Goal: Task Accomplishment & Management: Complete application form

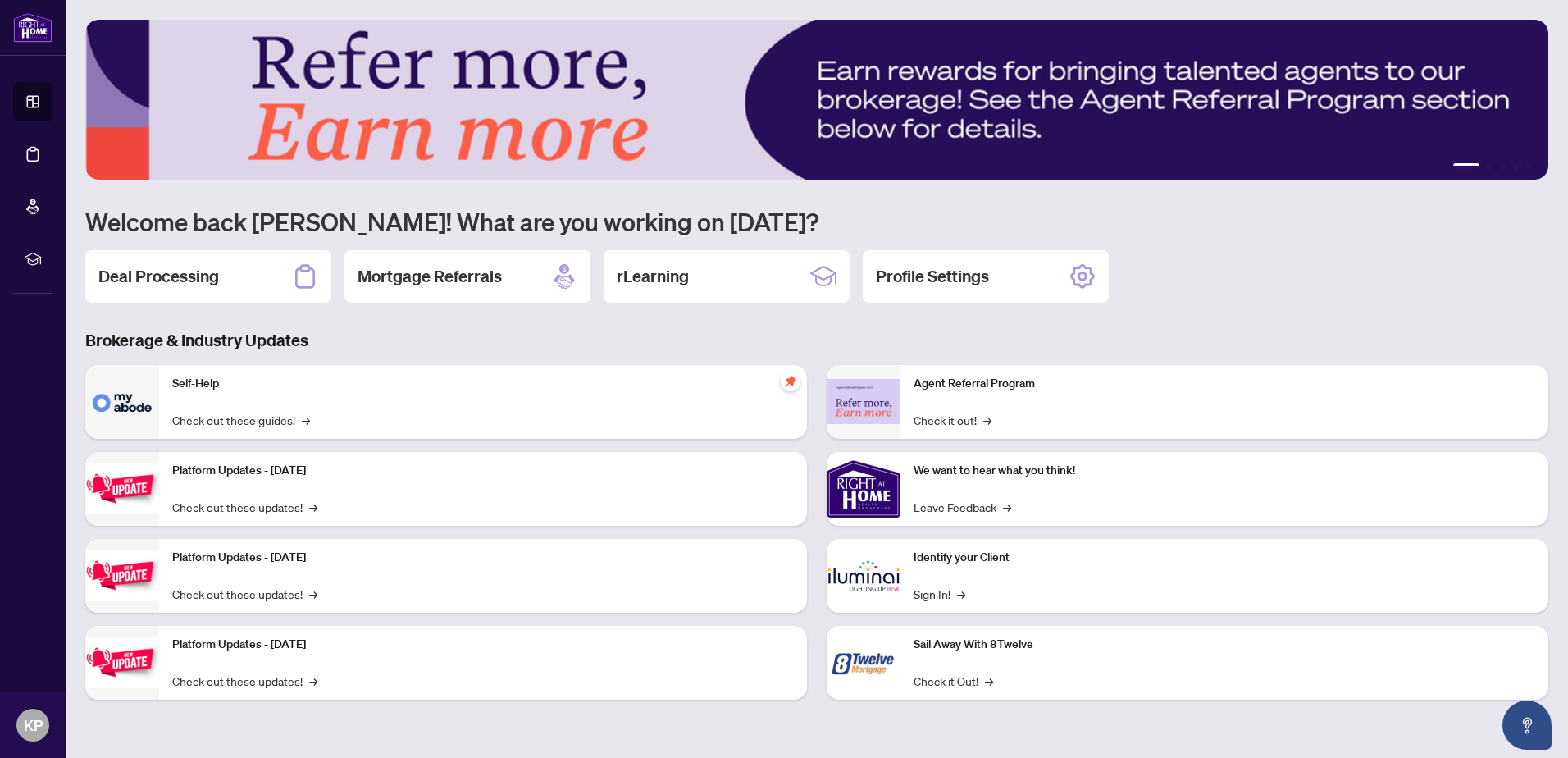
drag, startPoint x: 0, startPoint y: 0, endPoint x: 1065, endPoint y: 168, distance: 1078.2
click at [1192, 471] on p "We want to hear what you think!" at bounding box center [1224, 471] width 622 height 18
click at [210, 270] on h2 "Deal Processing" at bounding box center [158, 276] width 121 height 23
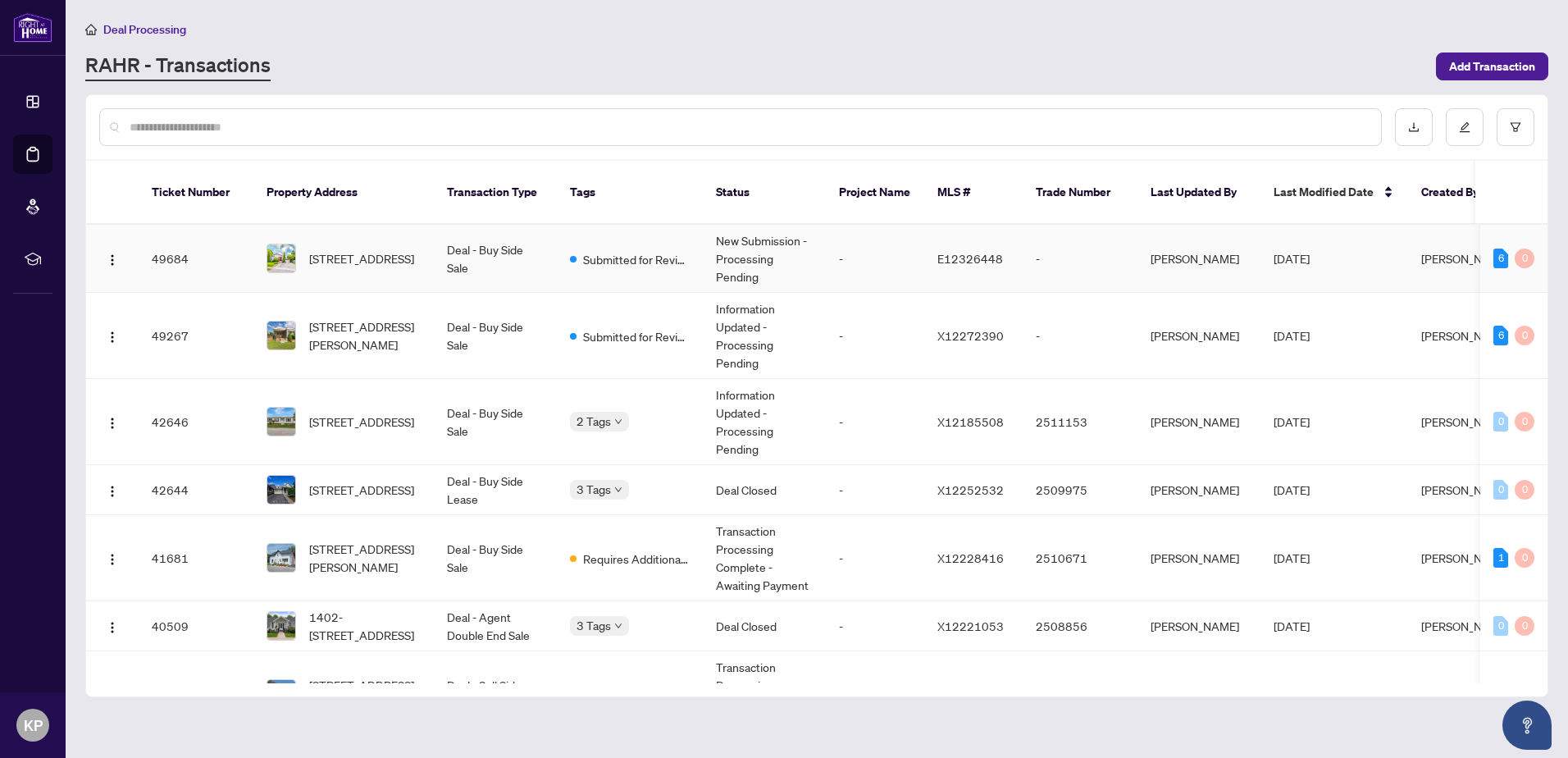
click at [546, 254] on td "Deal - Buy Side Sale" at bounding box center [495, 258] width 123 height 68
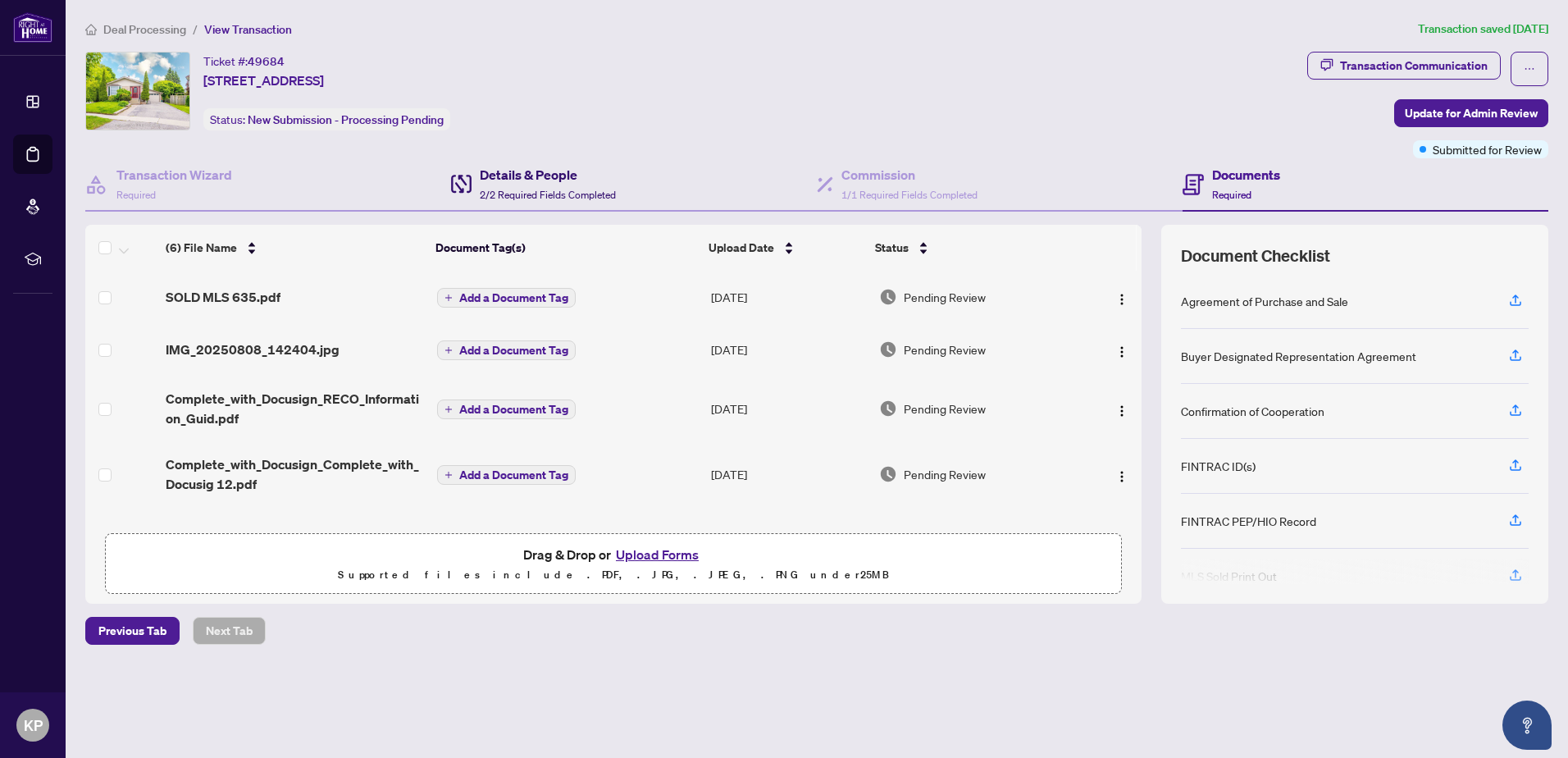
click at [465, 167] on span at bounding box center [461, 184] width 20 height 38
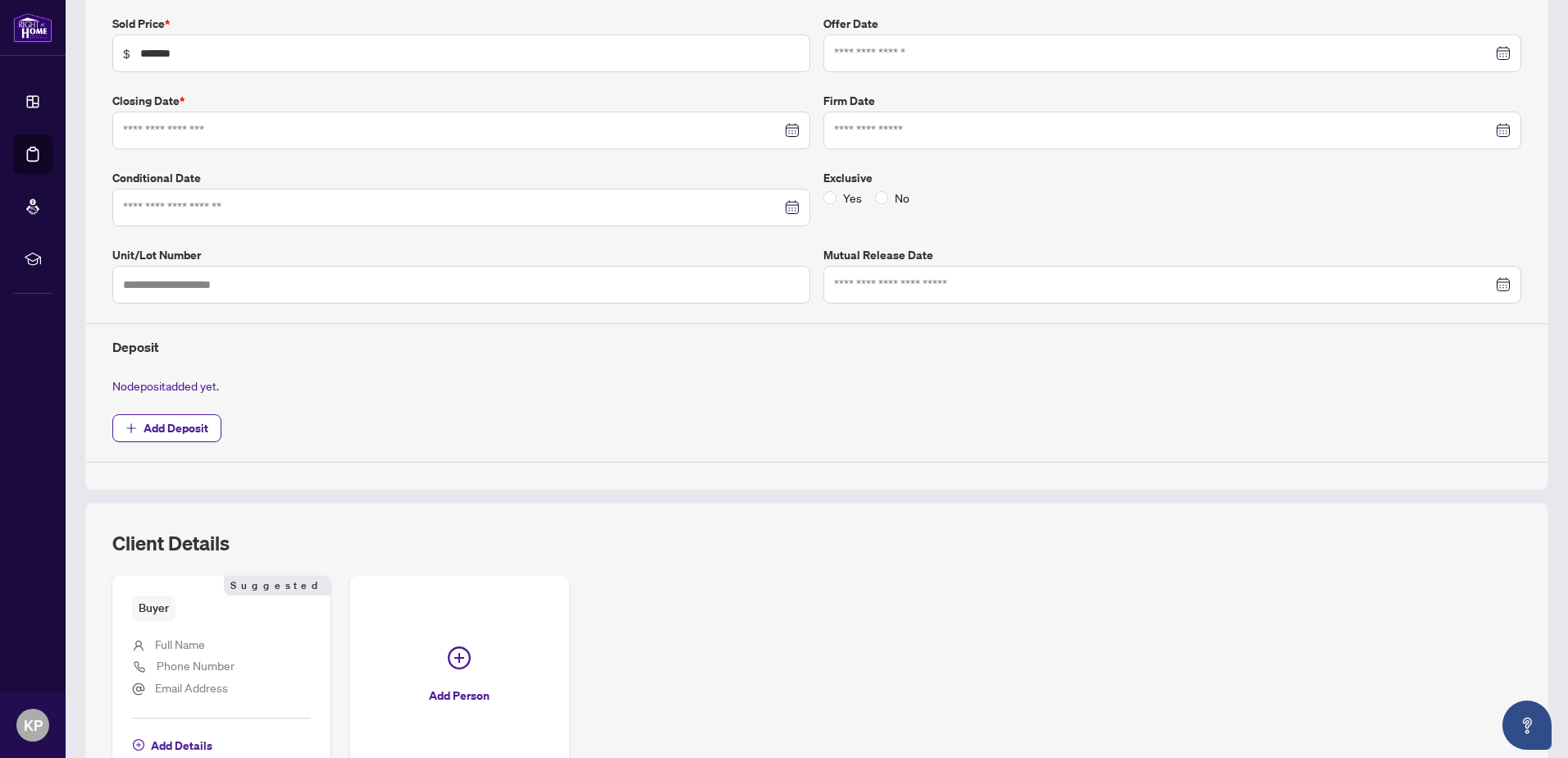
type input "**********"
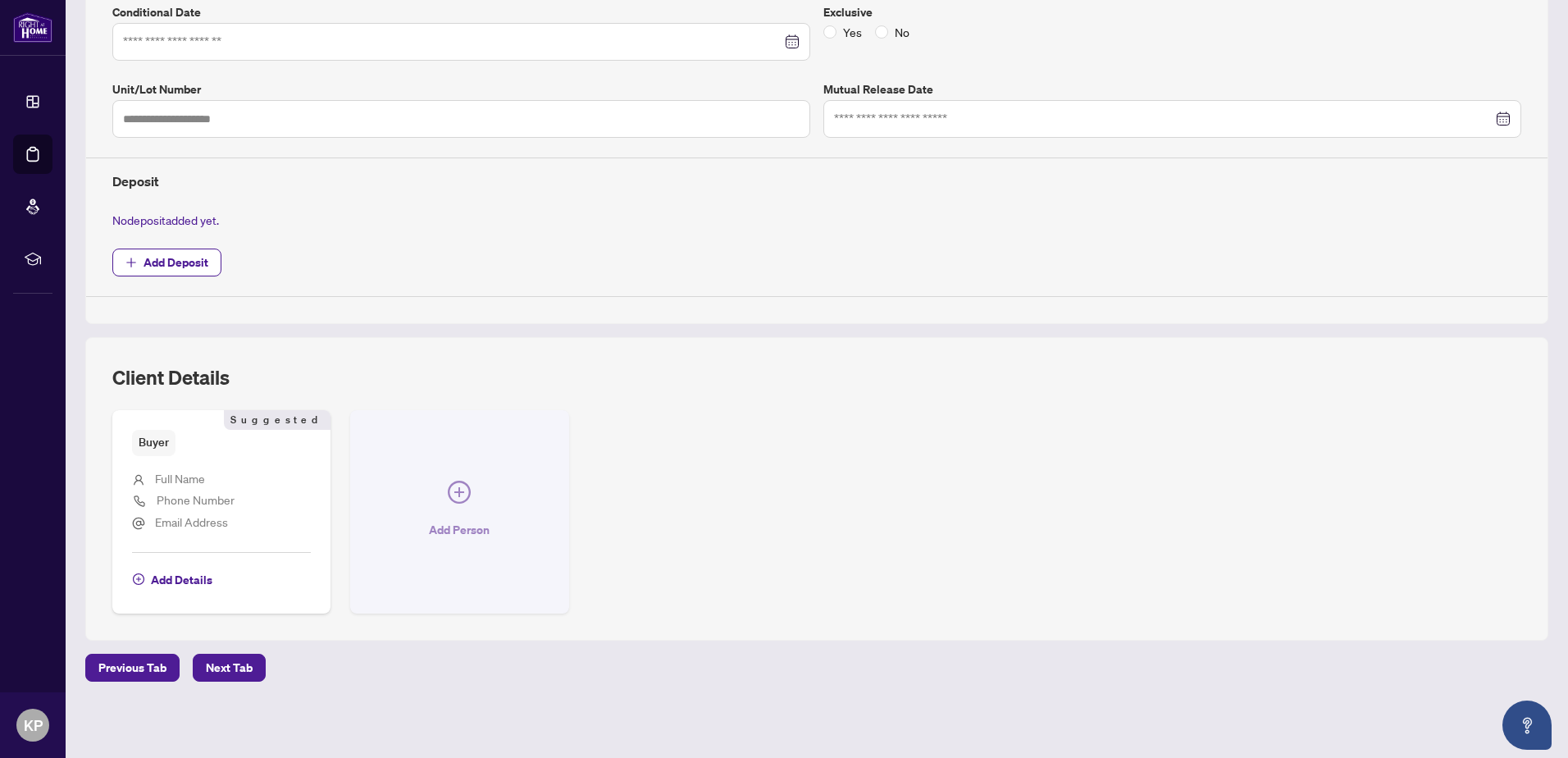
click at [452, 489] on icon "plus-circle" at bounding box center [459, 492] width 23 height 23
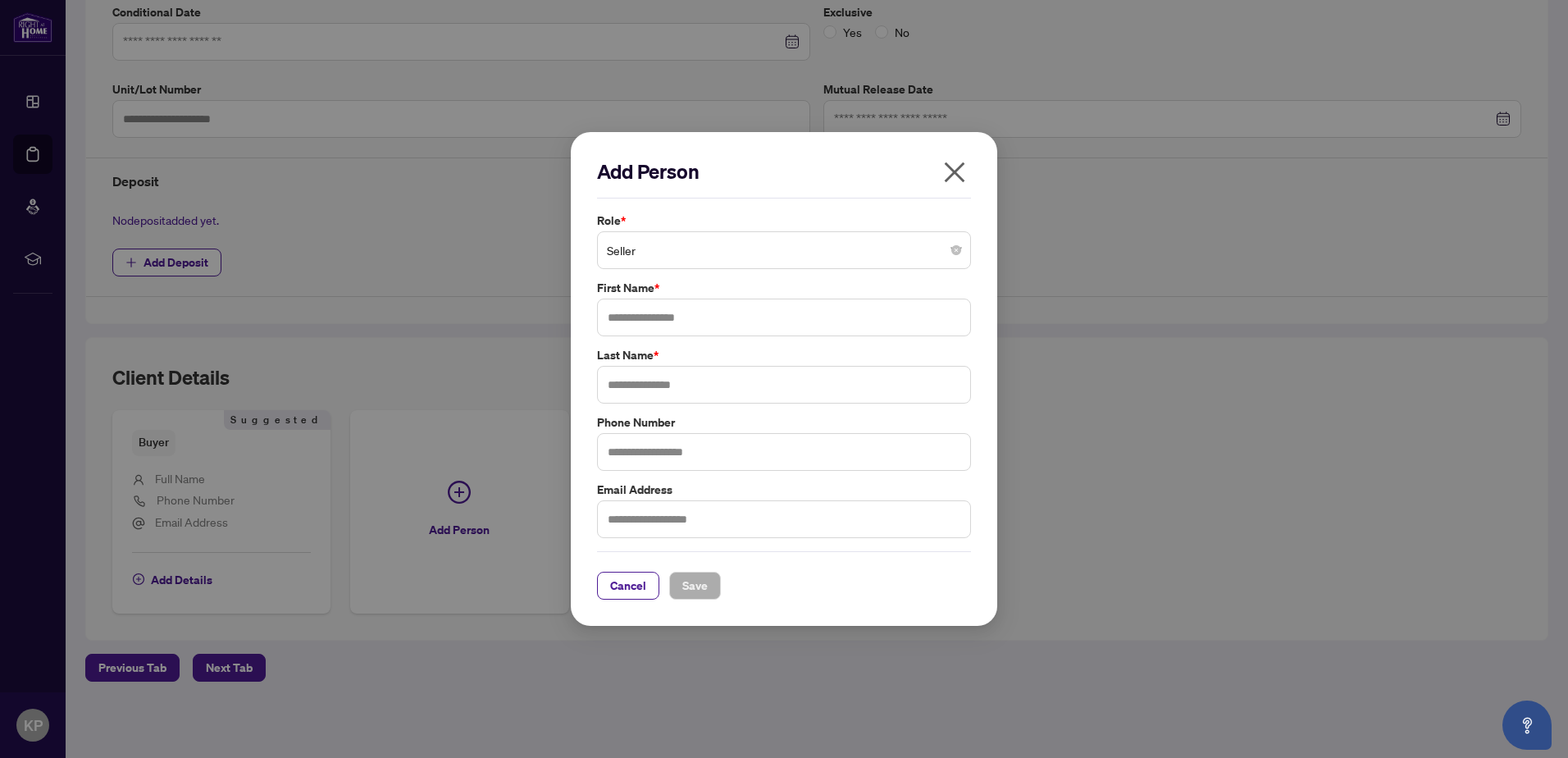
click at [957, 179] on icon "close" at bounding box center [954, 172] width 27 height 27
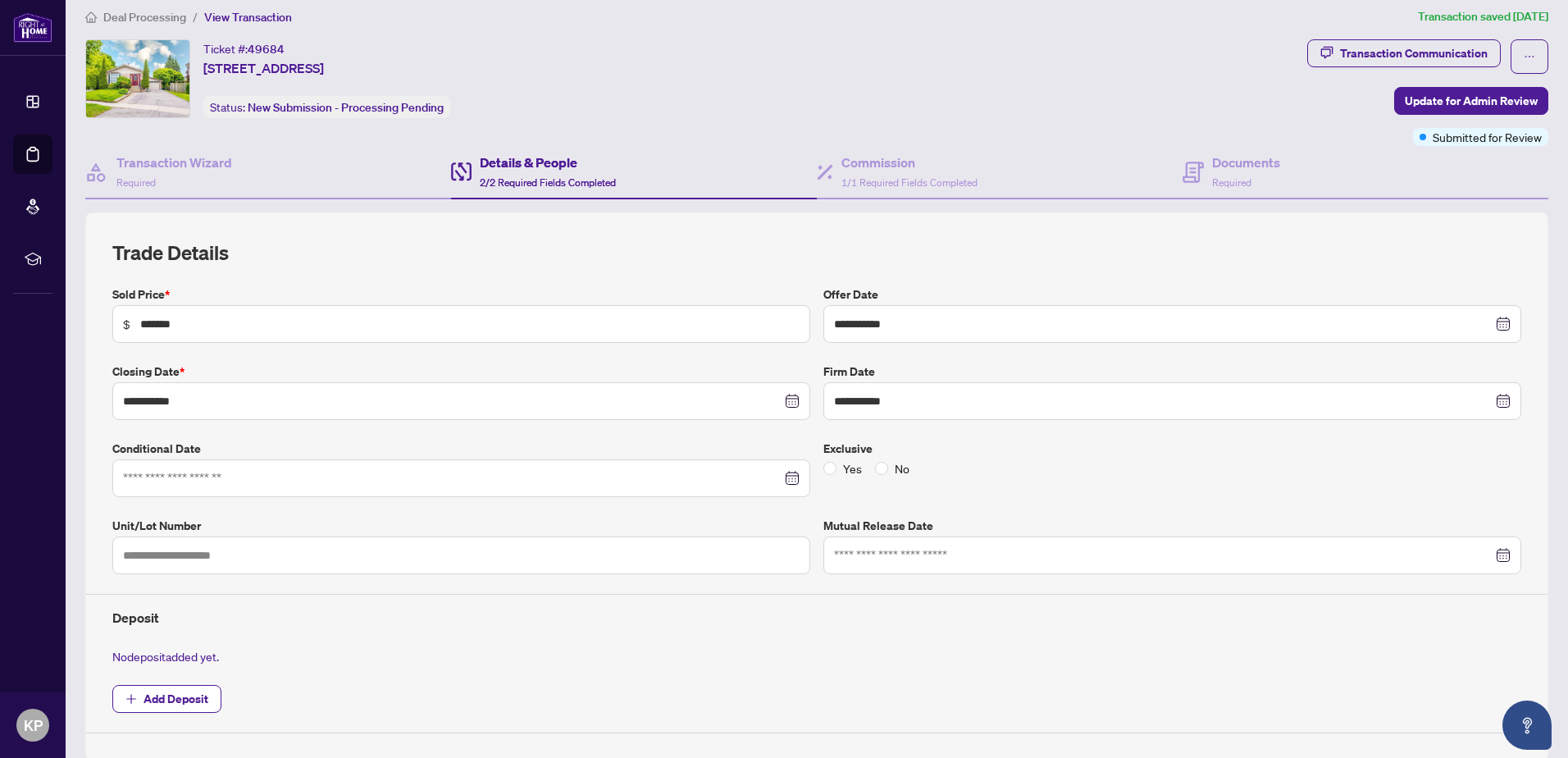
scroll to position [0, 0]
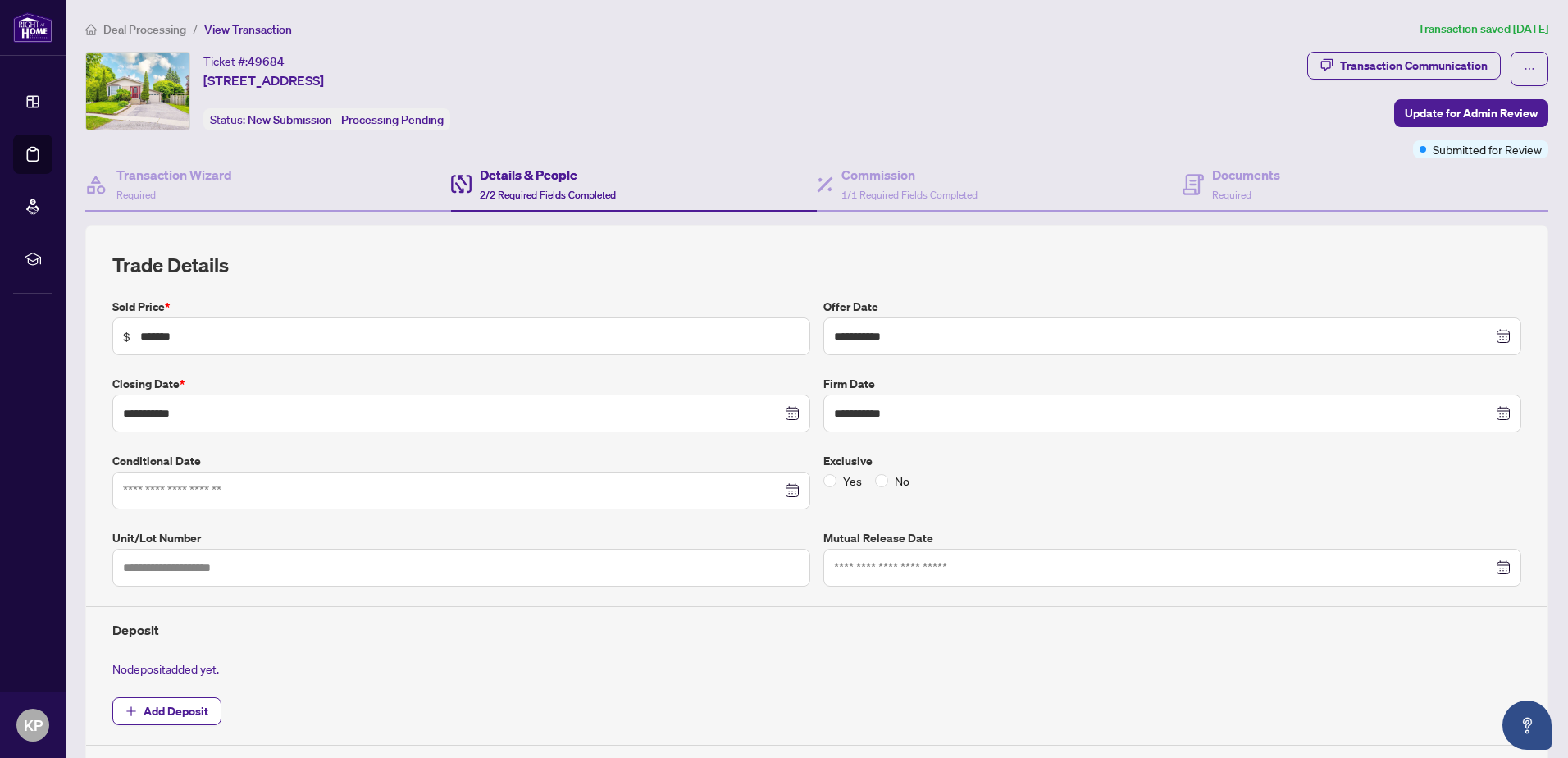
click at [150, 29] on span "Deal Processing" at bounding box center [145, 29] width 82 height 15
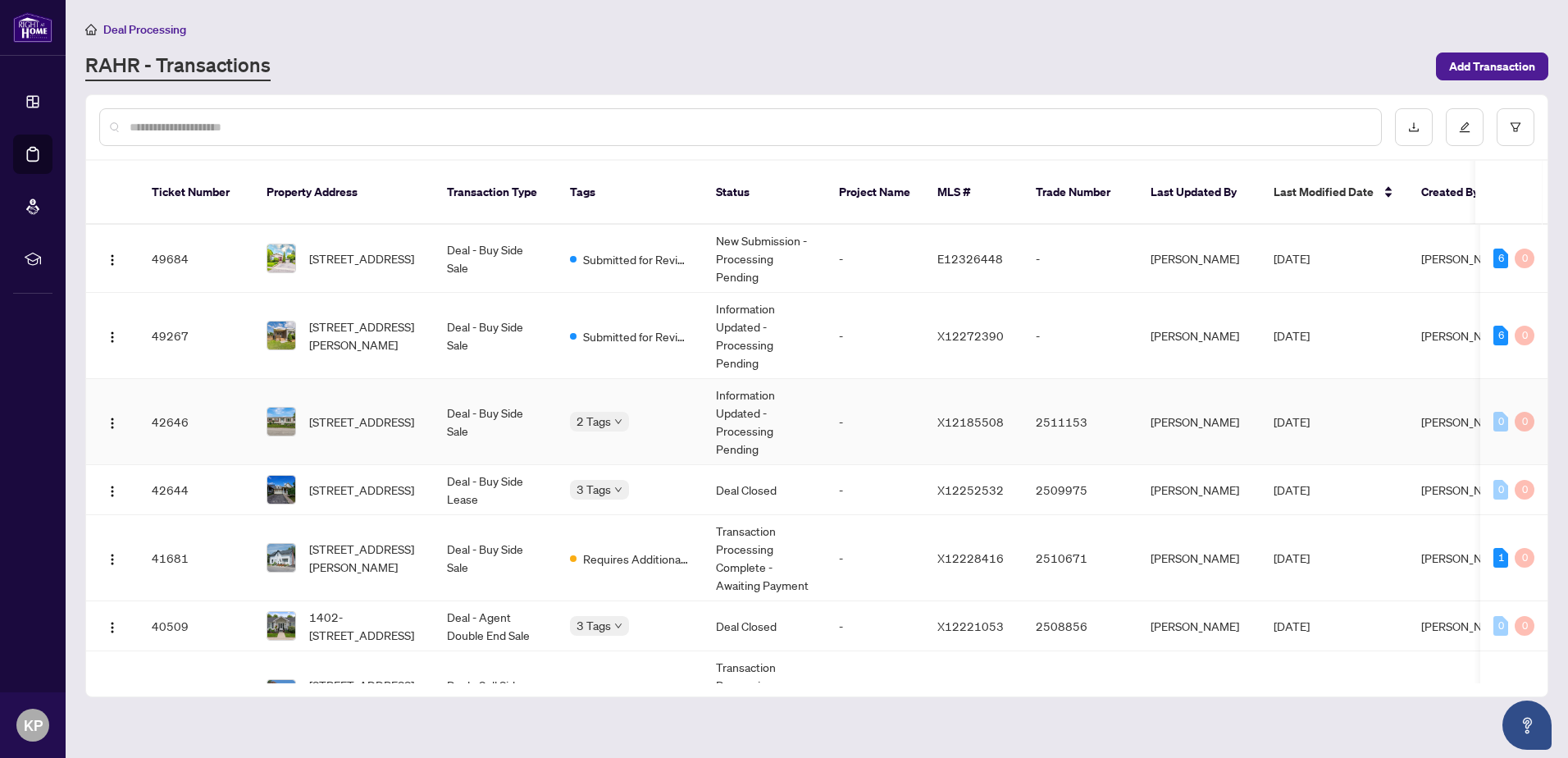
click at [531, 413] on td "Deal - Buy Side Sale" at bounding box center [495, 422] width 123 height 86
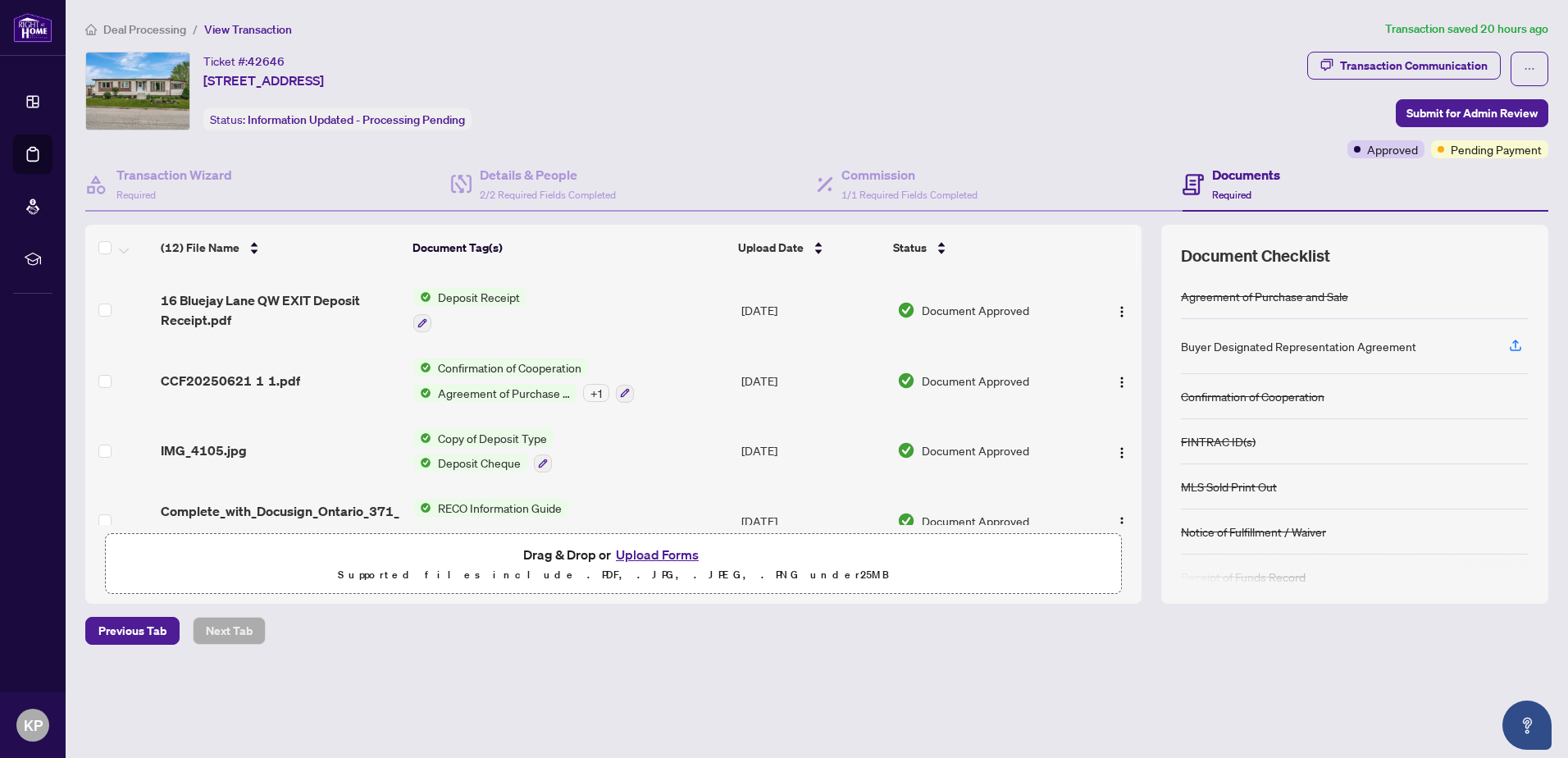
scroll to position [590, 0]
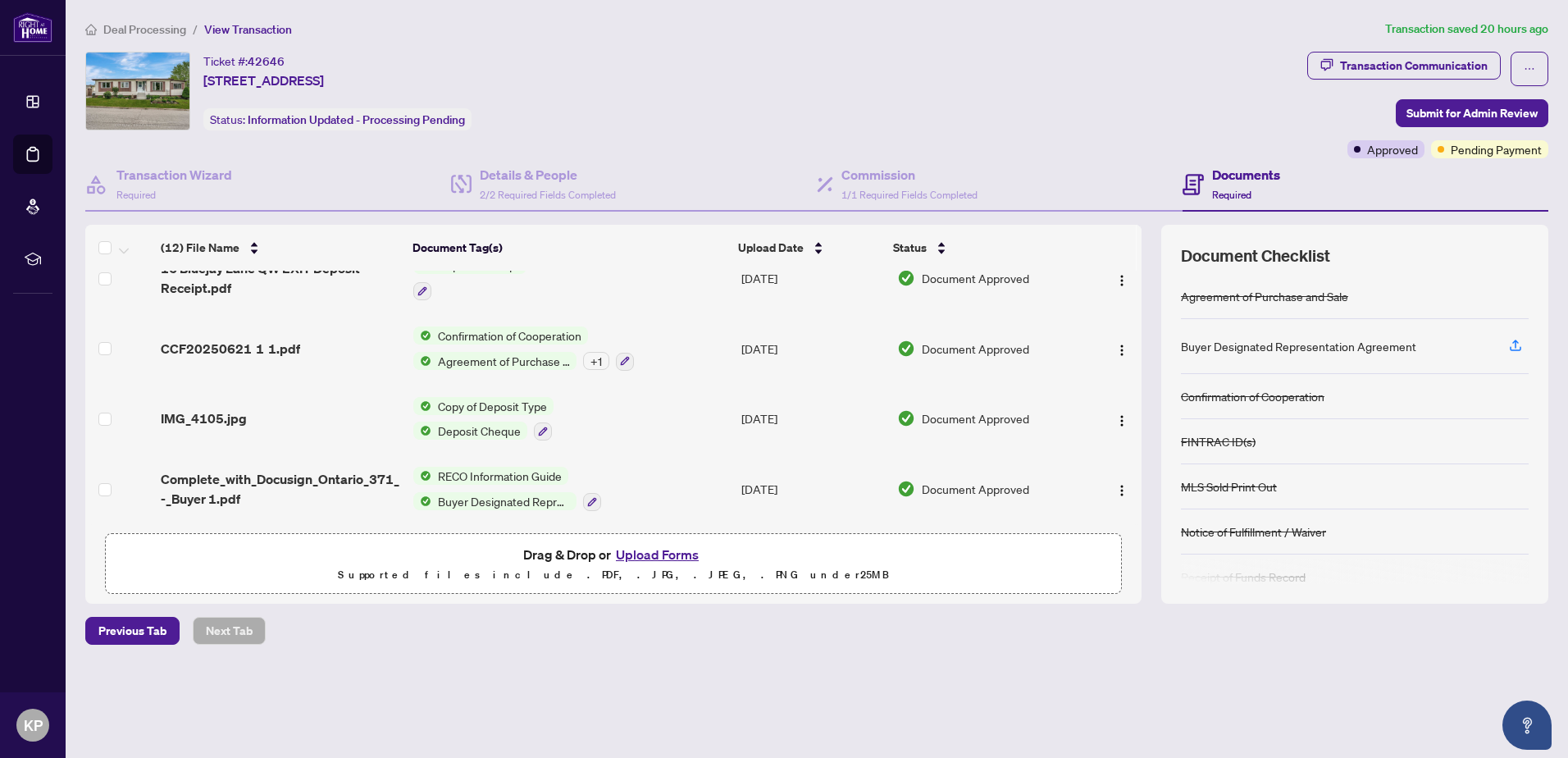
click at [116, 25] on span "Deal Processing" at bounding box center [145, 29] width 82 height 15
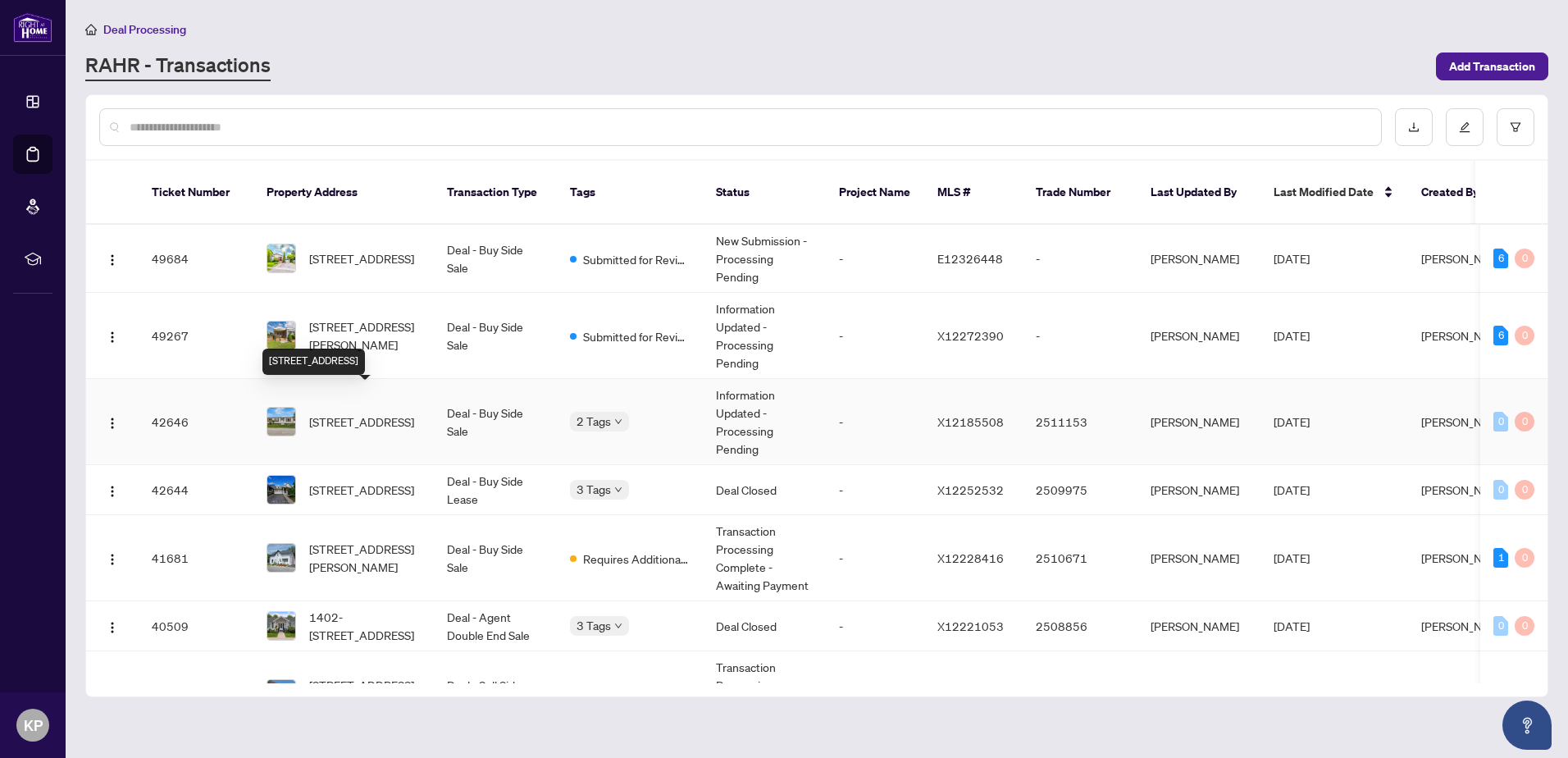
click at [392, 413] on span "[STREET_ADDRESS]" at bounding box center [362, 422] width 105 height 18
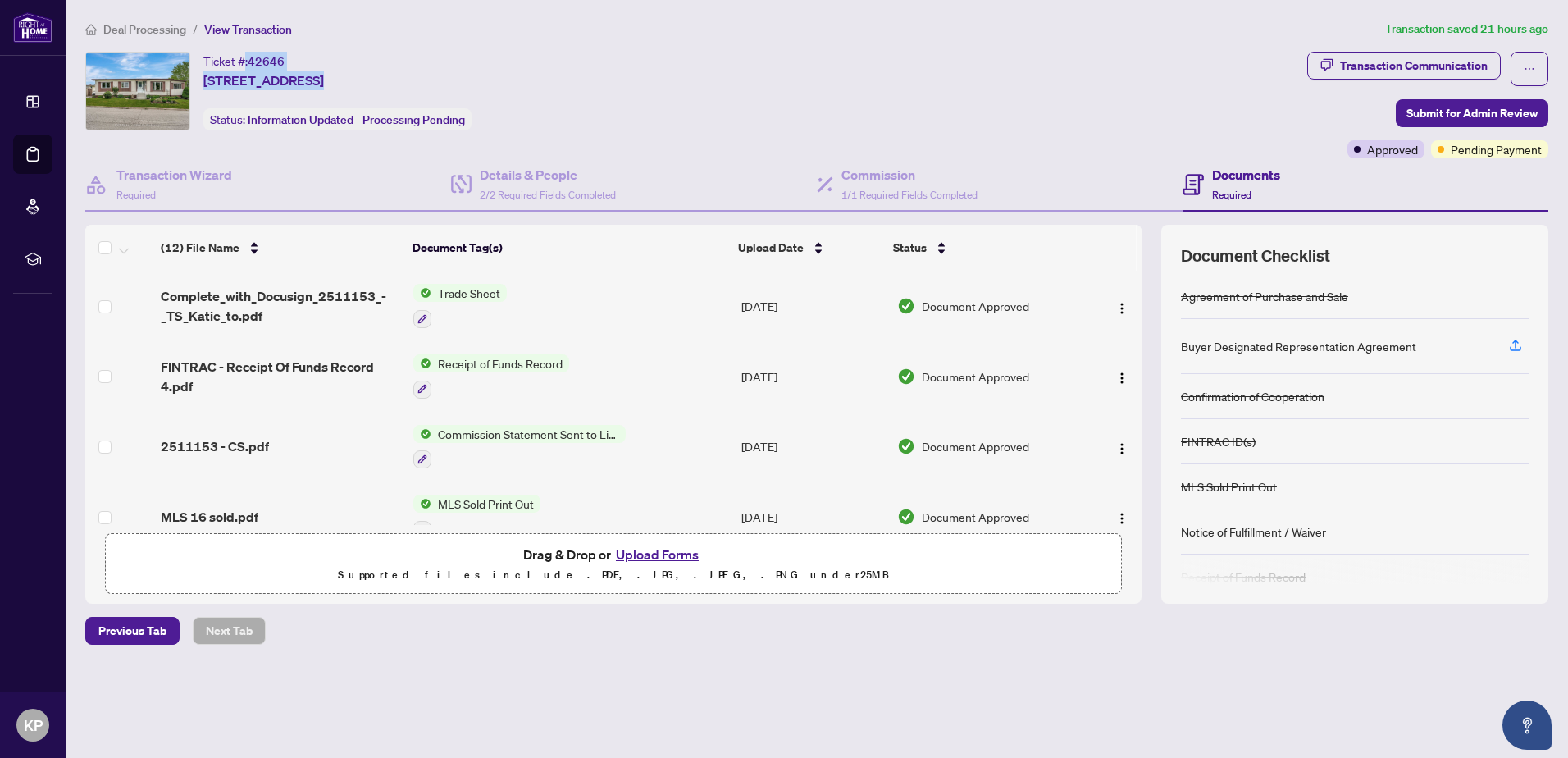
drag, startPoint x: 246, startPoint y: 59, endPoint x: 299, endPoint y: 59, distance: 53.0
click at [299, 59] on div "Ticket #: [STREET_ADDRESS]" at bounding box center [264, 70] width 121 height 38
drag, startPoint x: 299, startPoint y: 59, endPoint x: 798, endPoint y: 54, distance: 499.0
click at [798, 54] on div "Ticket #: 42646 [STREET_ADDRESS] Status: Information Updated - Processing Pendi…" at bounding box center [692, 91] width 1215 height 79
drag, startPoint x: 205, startPoint y: 58, endPoint x: 539, endPoint y: 82, distance: 334.9
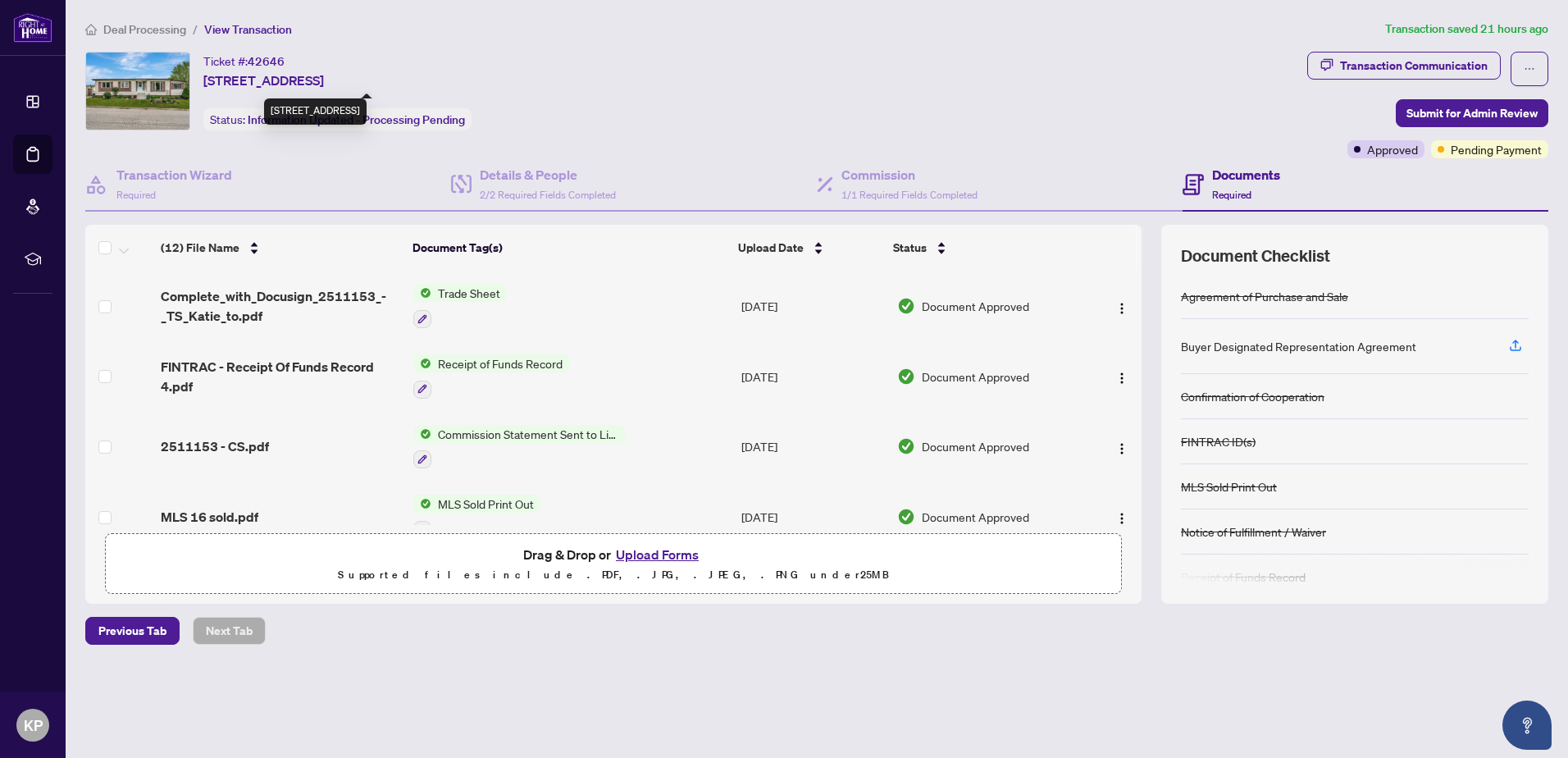
click at [539, 82] on div "Ticket #: 42646 [STREET_ADDRESS] Status: Information Updated - Processing Pendi…" at bounding box center [692, 91] width 1215 height 79
drag, startPoint x: 539, startPoint y: 82, endPoint x: 492, endPoint y: 81, distance: 47.0
copy div "Ticket #: [STREET_ADDRESS]"
click at [96, 17] on main "Deal Processing / View Transaction Transaction saved 21 hours ago Ticket #: 426…" at bounding box center [816, 379] width 1502 height 758
click at [98, 31] on span "Deal Processing" at bounding box center [135, 29] width 101 height 15
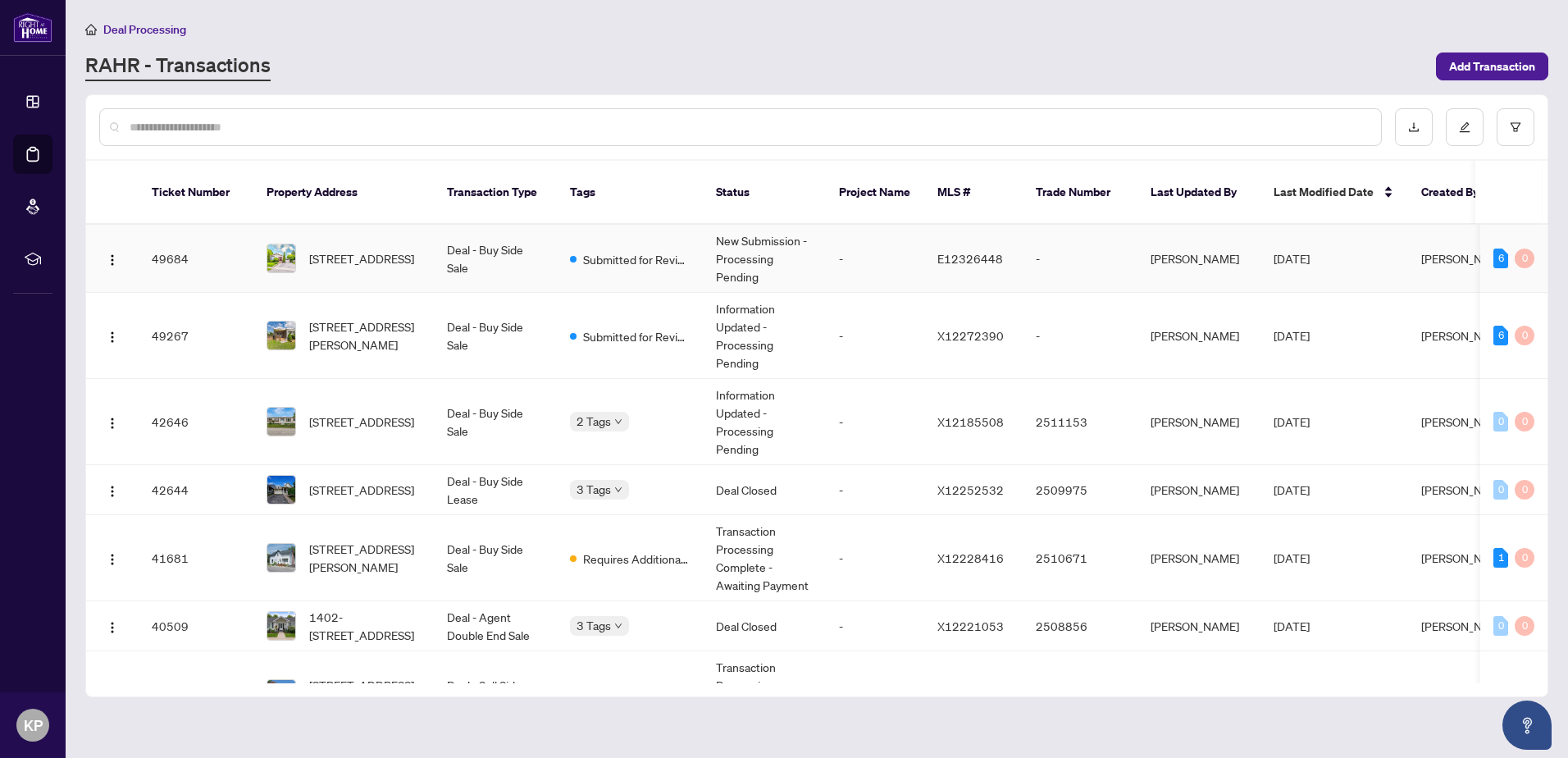
click at [553, 254] on td "Deal - Buy Side Sale" at bounding box center [495, 258] width 123 height 68
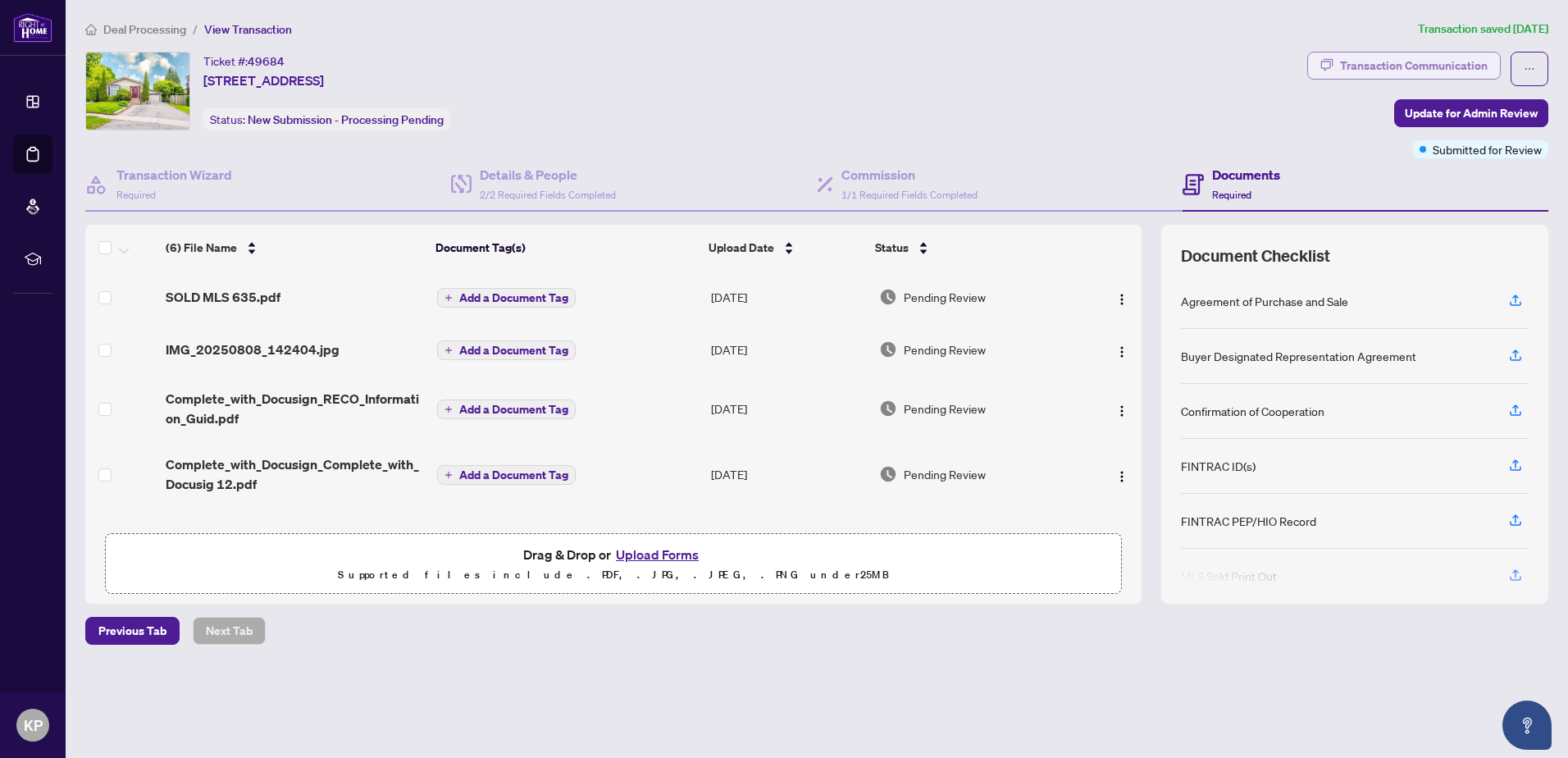
click at [1358, 76] on div "Transaction Communication" at bounding box center [1413, 65] width 147 height 27
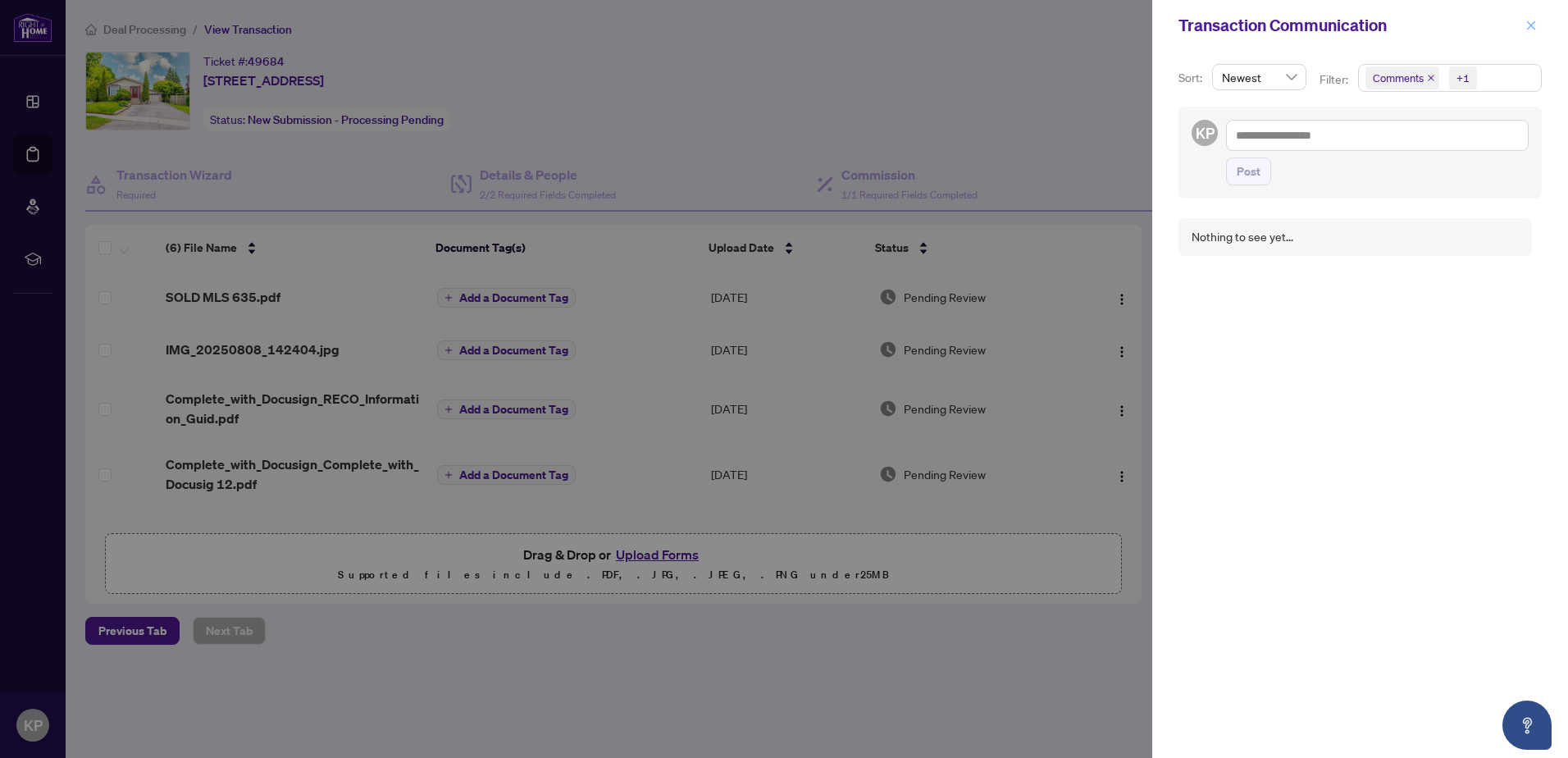
click at [1534, 28] on icon "close" at bounding box center [1531, 25] width 9 height 9
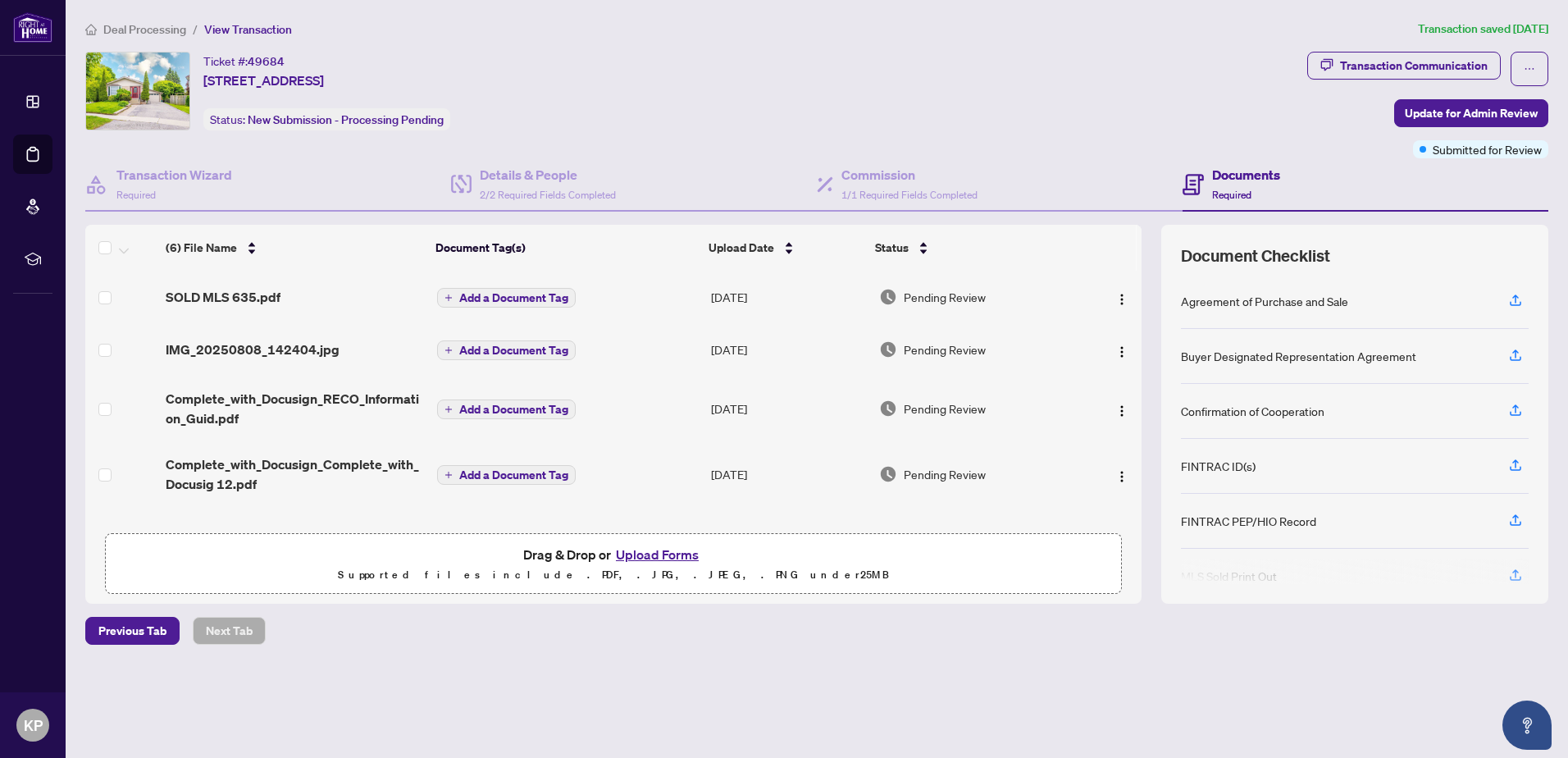
scroll to position [119, 0]
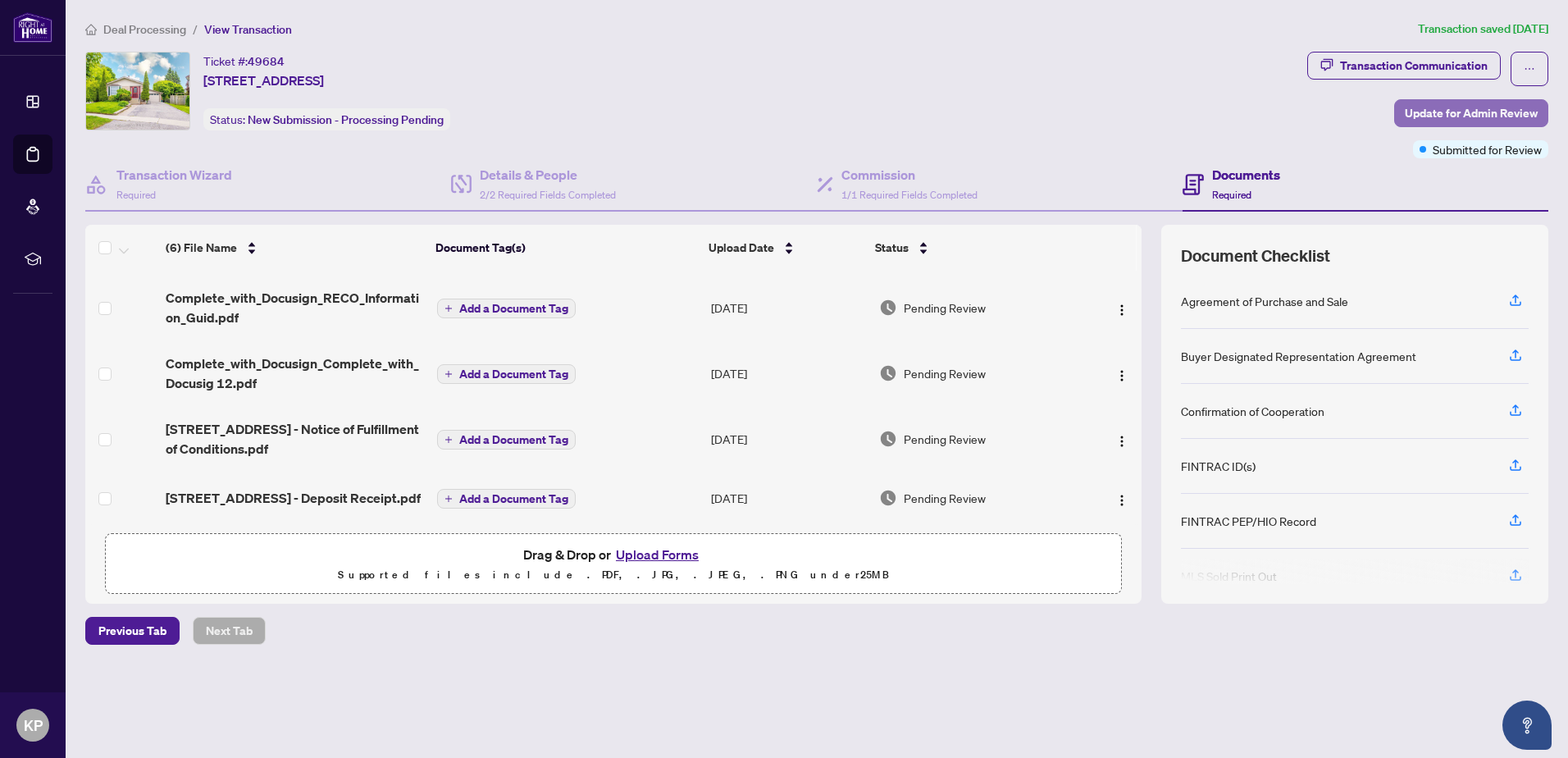
click at [1426, 119] on span "Update for Admin Review" at bounding box center [1470, 113] width 133 height 27
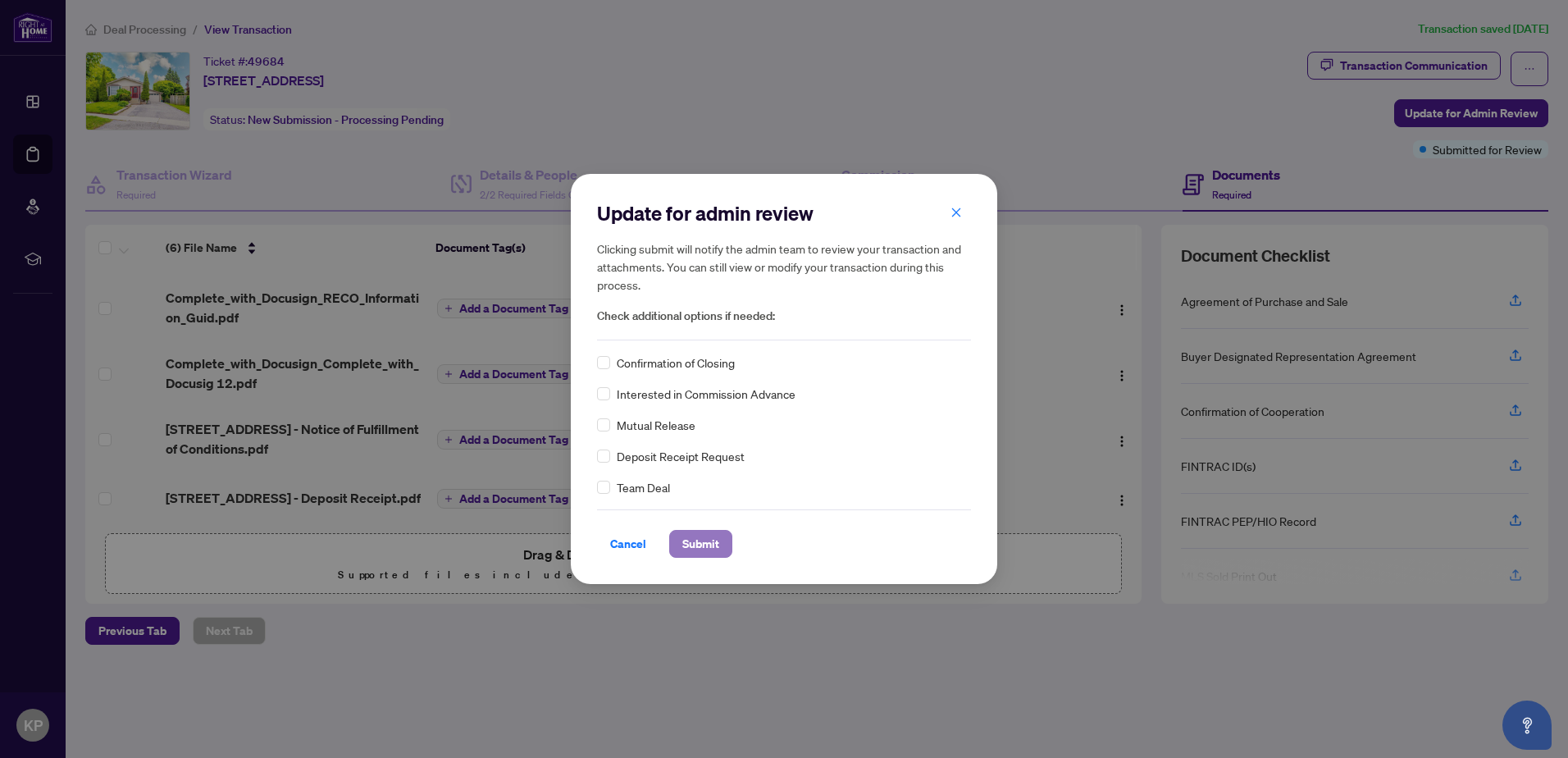
click at [677, 542] on button "Submit" at bounding box center [700, 544] width 63 height 27
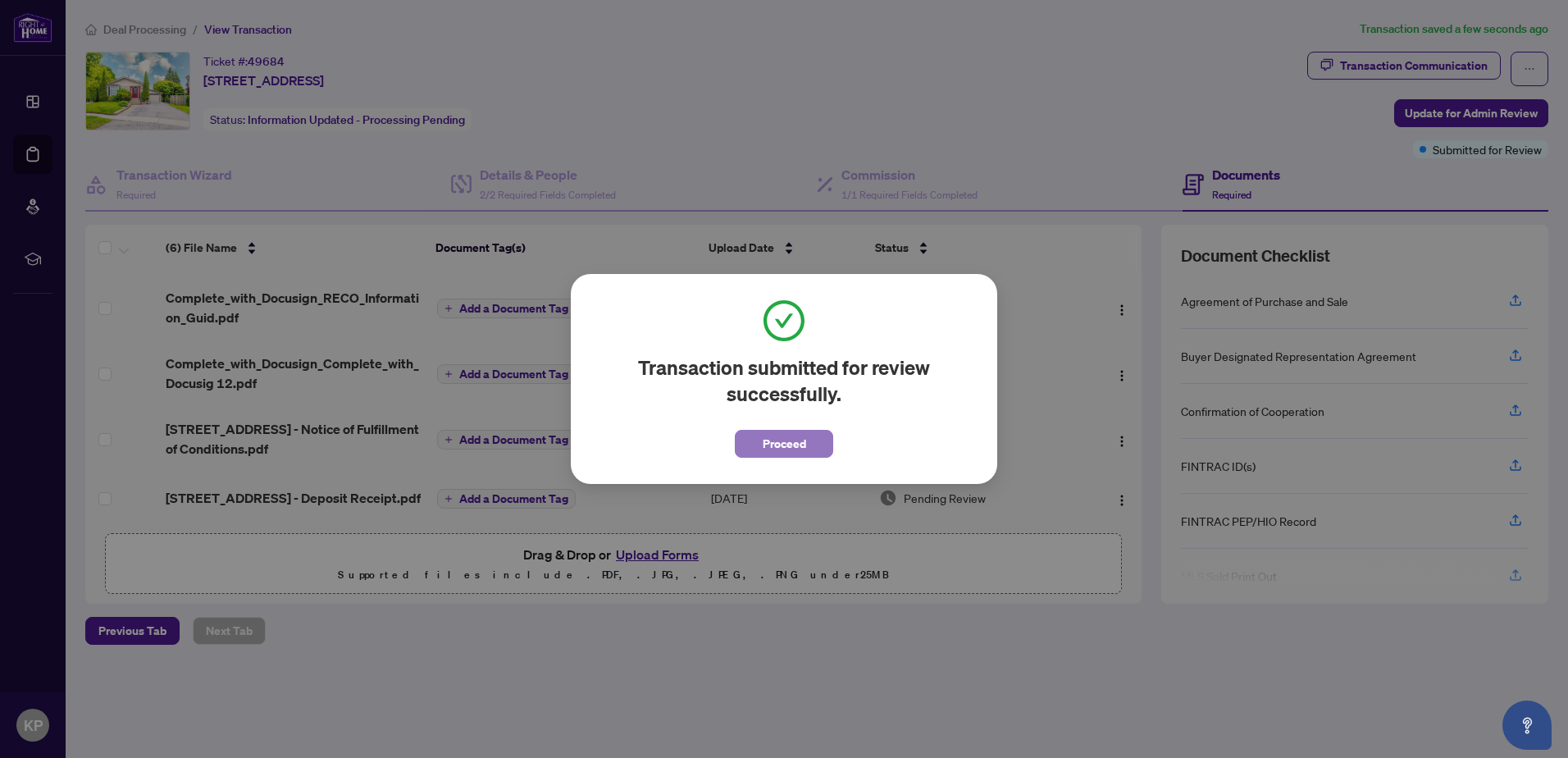
click at [794, 444] on span "Proceed" at bounding box center [784, 443] width 43 height 27
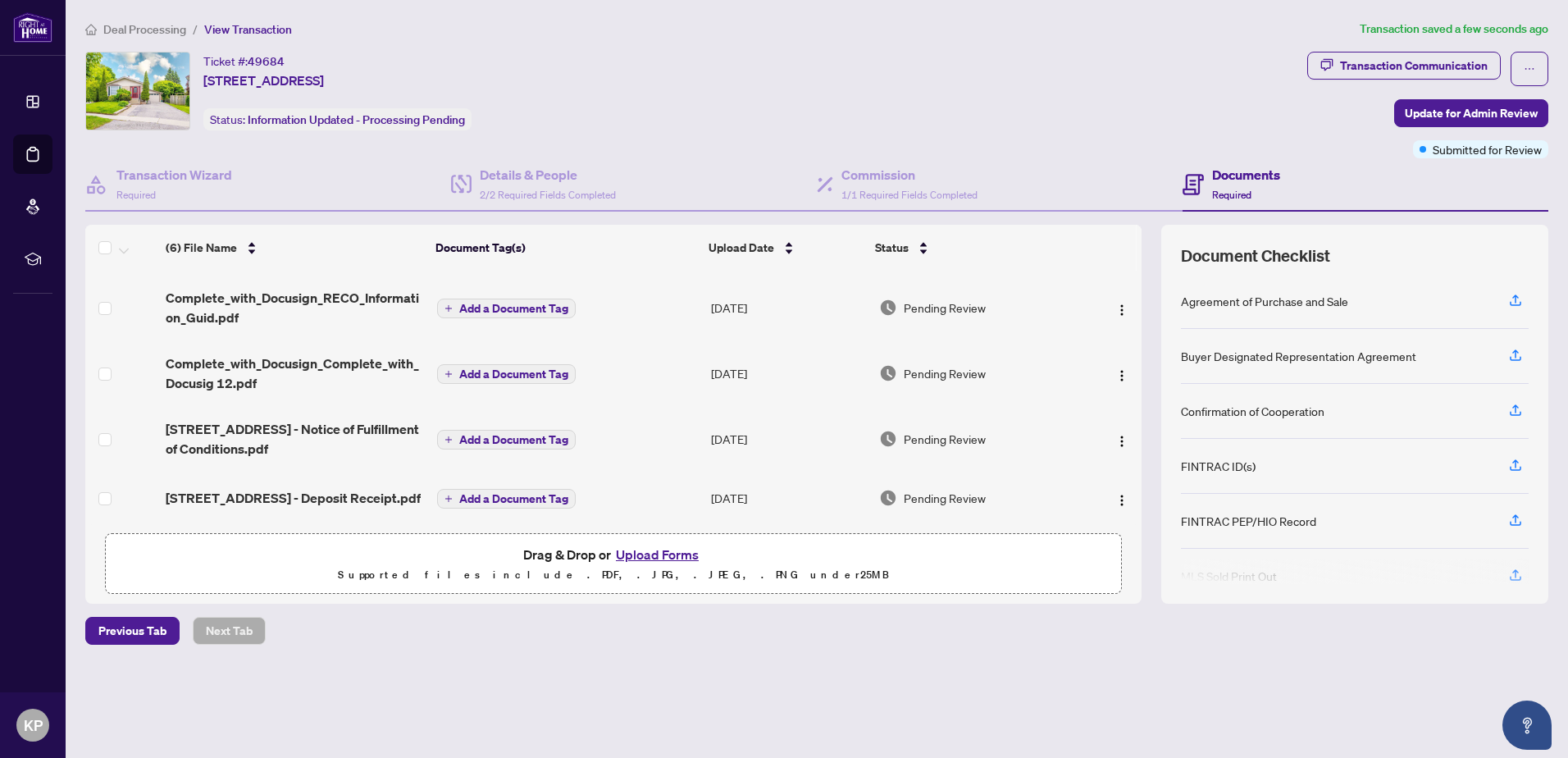
click at [138, 23] on span "Deal Processing" at bounding box center [145, 29] width 82 height 15
